Goal: Complete application form

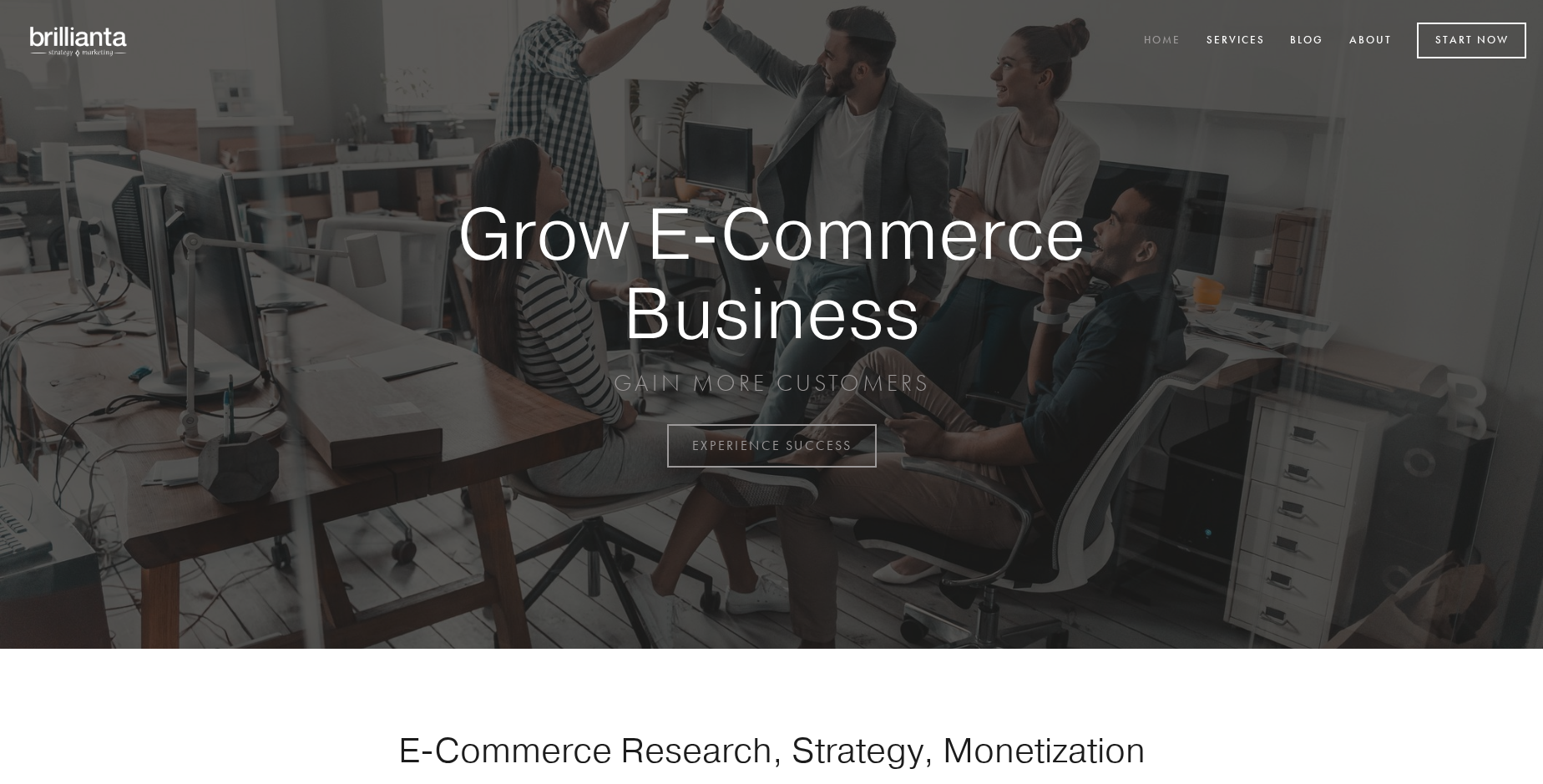
scroll to position [4377, 0]
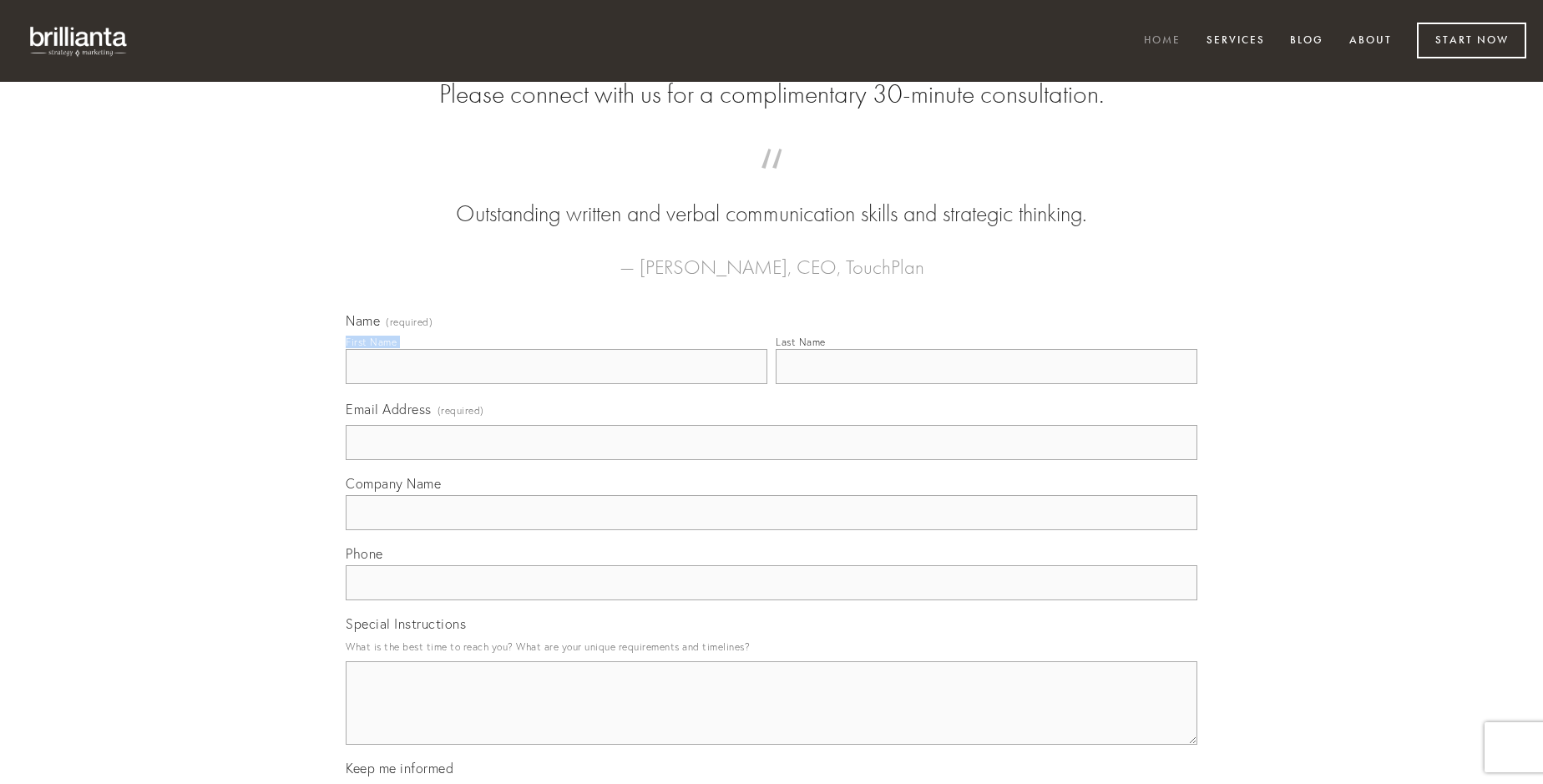
type input "[PERSON_NAME]"
click at [986, 384] on input "Last Name" at bounding box center [986, 366] width 422 height 35
type input "[PERSON_NAME]"
click at [772, 460] on input "Email Address (required)" at bounding box center [771, 443] width 852 height 35
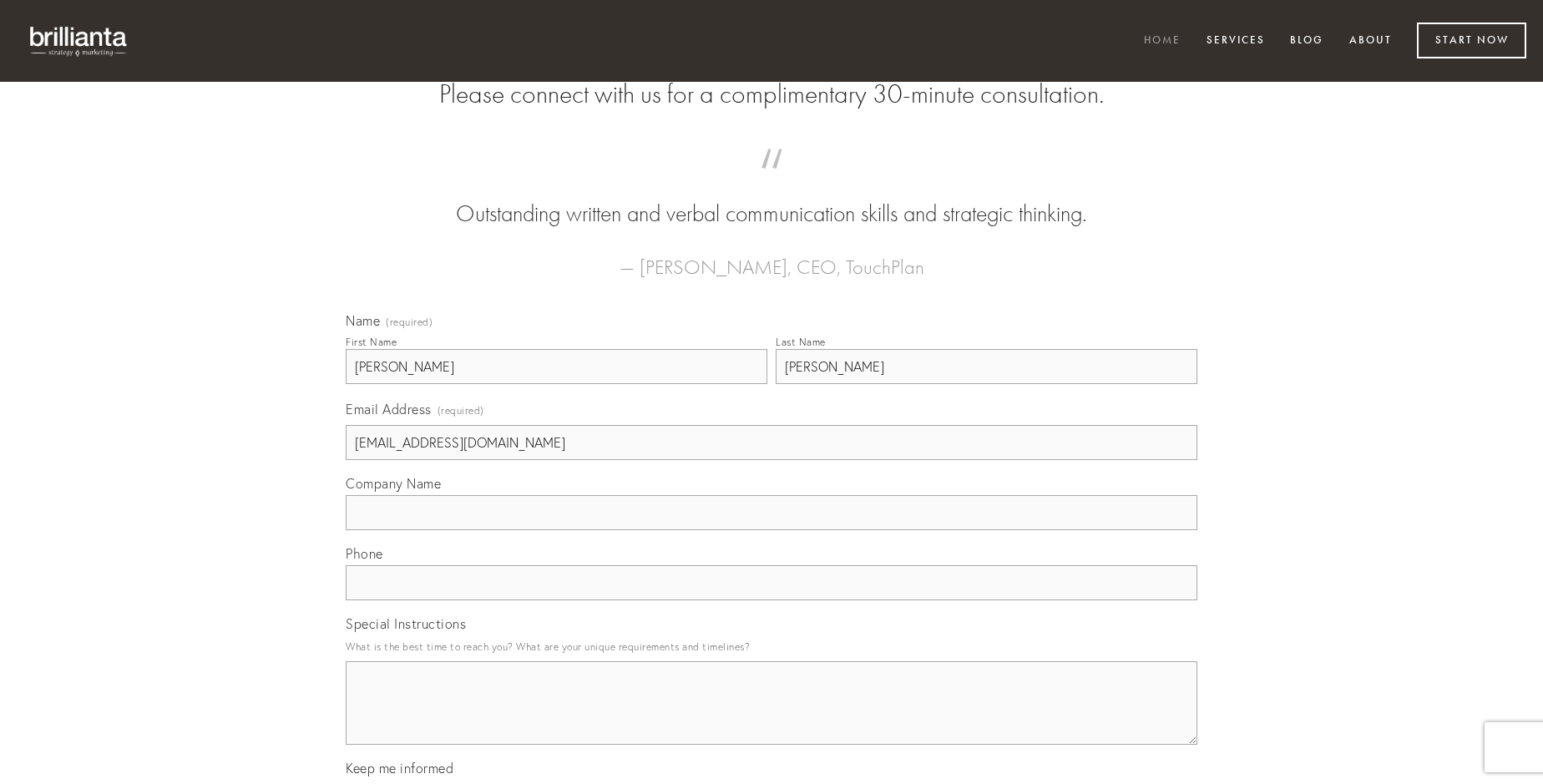
type input "[EMAIL_ADDRESS][DOMAIN_NAME]"
click at [772, 531] on input "Company Name" at bounding box center [771, 513] width 852 height 35
type input "agnosco"
click at [772, 600] on input "text" at bounding box center [771, 583] width 852 height 35
click at [772, 718] on textarea "Special Instructions" at bounding box center [771, 702] width 852 height 83
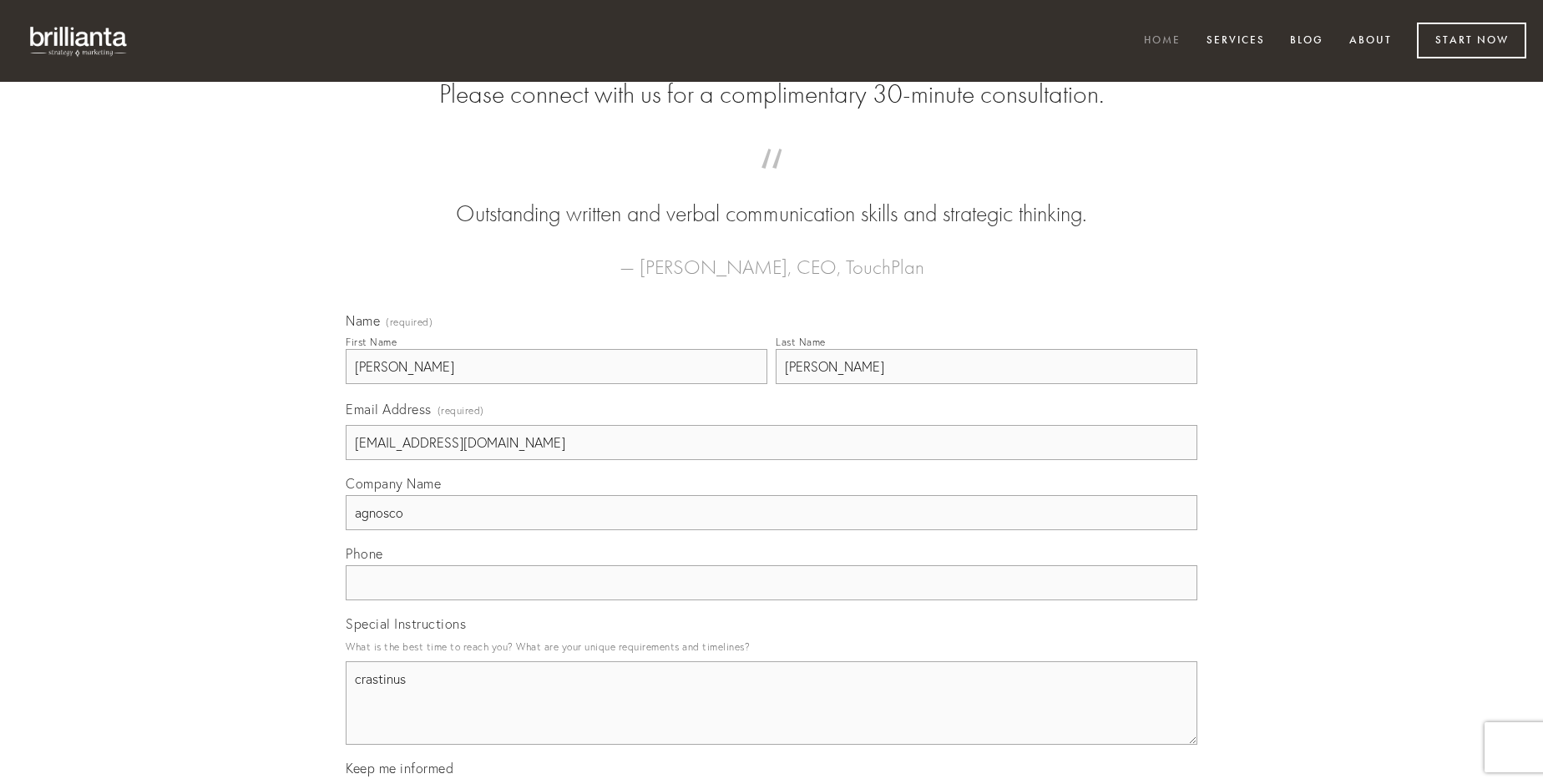
type textarea "crastinus"
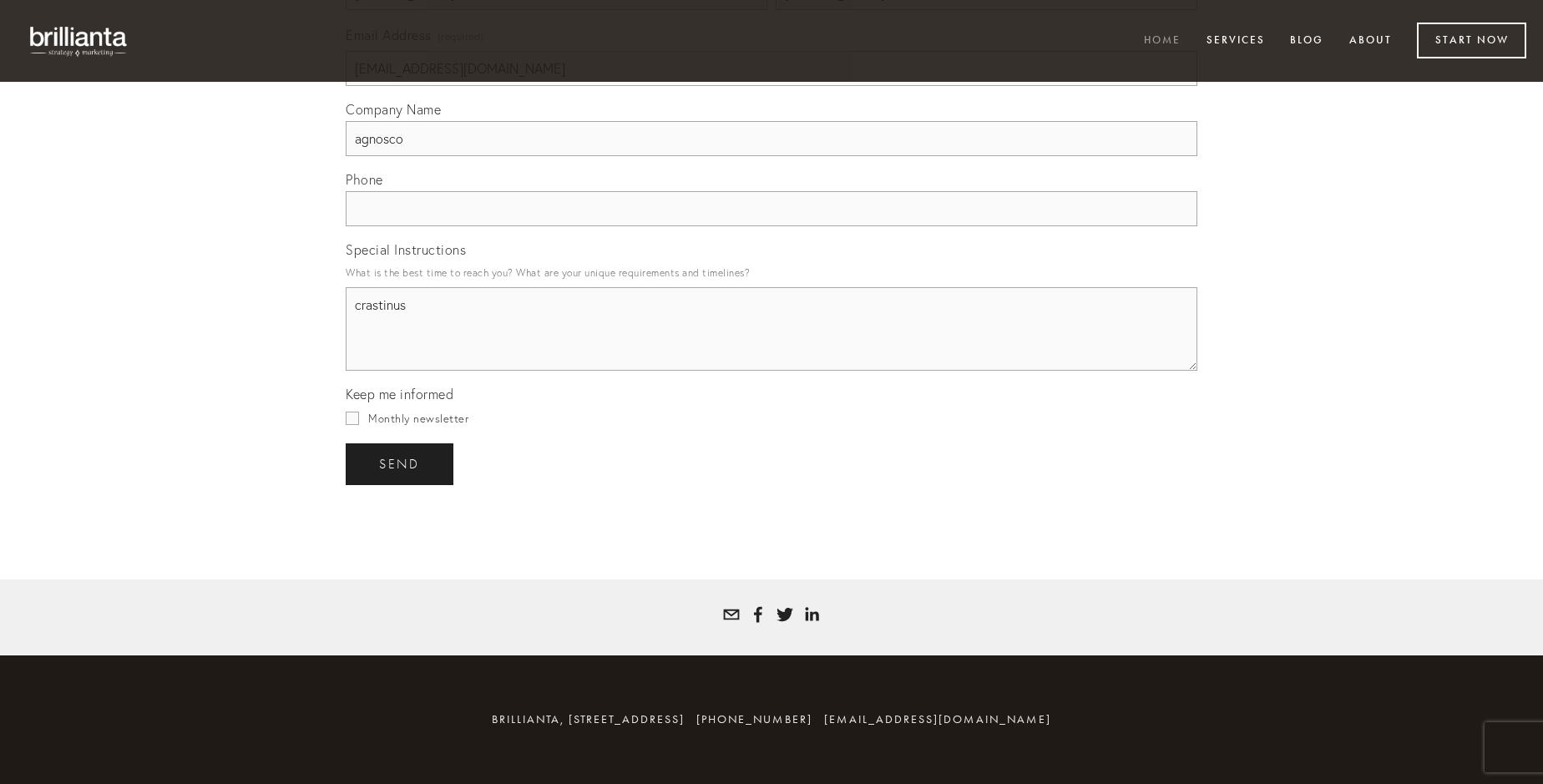
click at [401, 463] on span "send" at bounding box center [399, 464] width 41 height 15
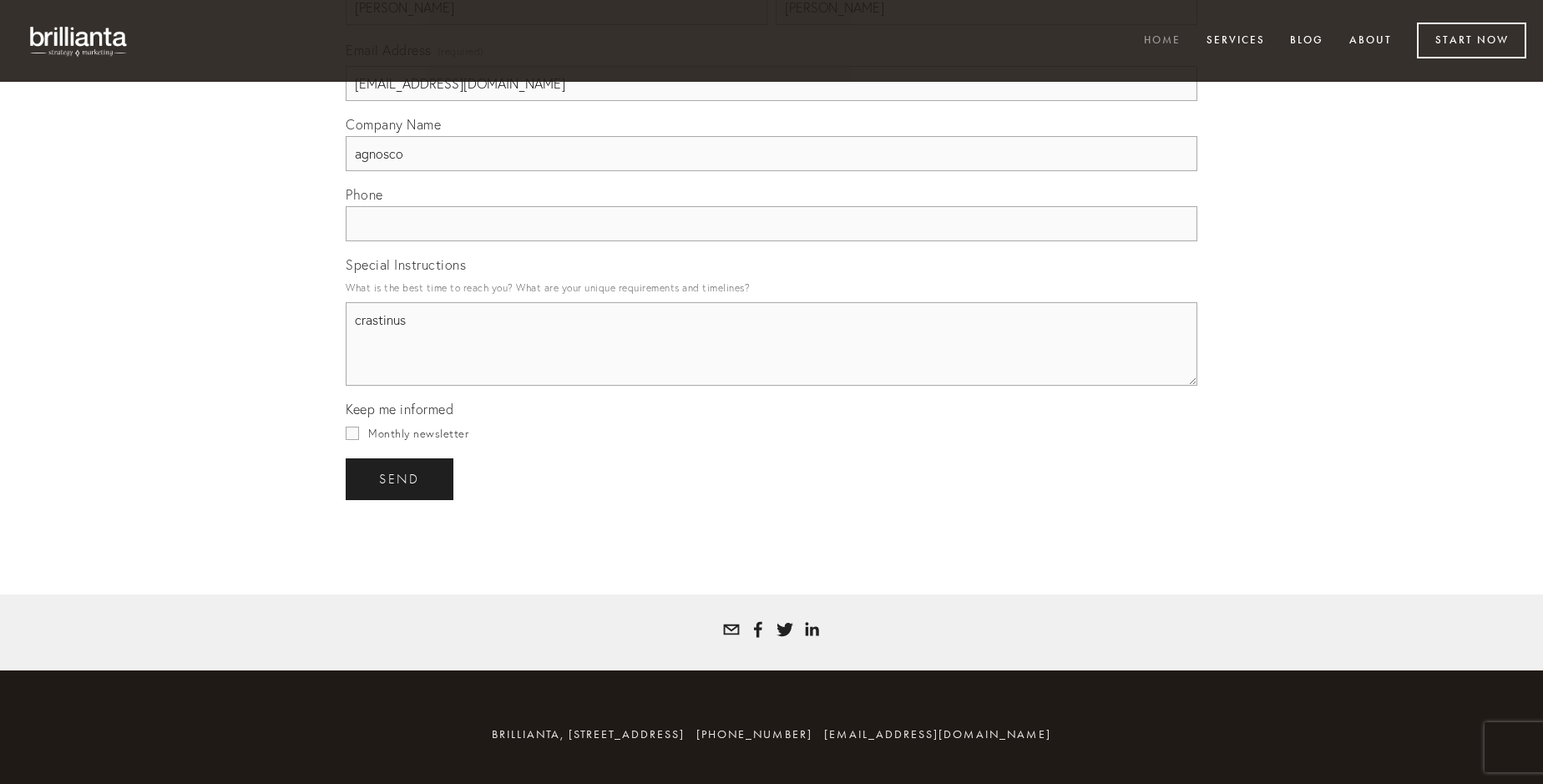
scroll to position [4328, 0]
